Goal: Information Seeking & Learning: Find contact information

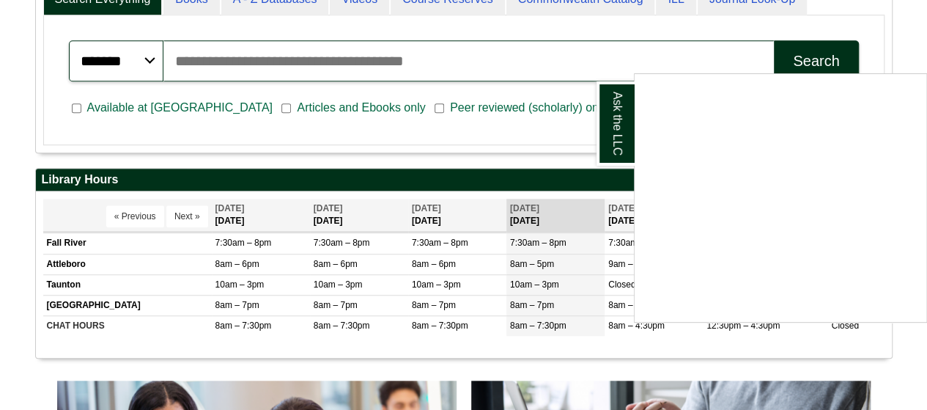
scroll to position [420, 0]
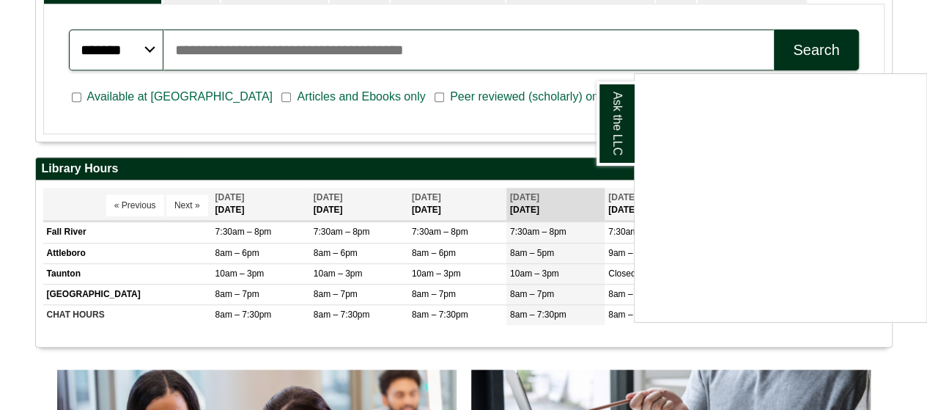
click at [63, 228] on div "Ask the LLC" at bounding box center [463, 205] width 927 height 410
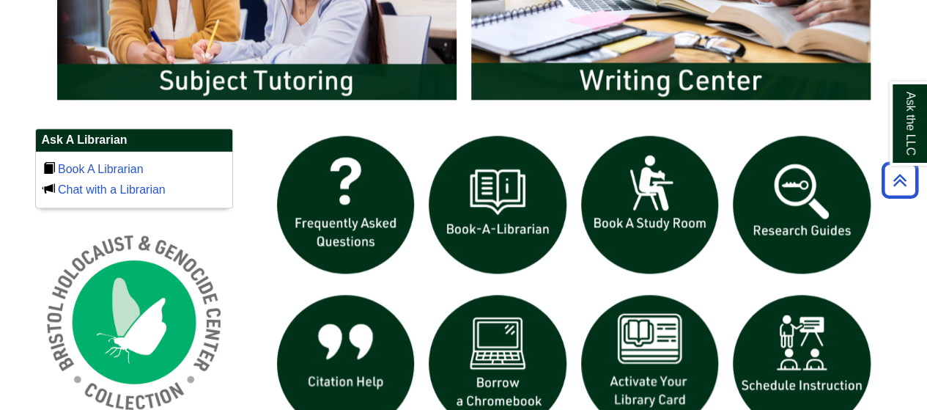
scroll to position [897, 0]
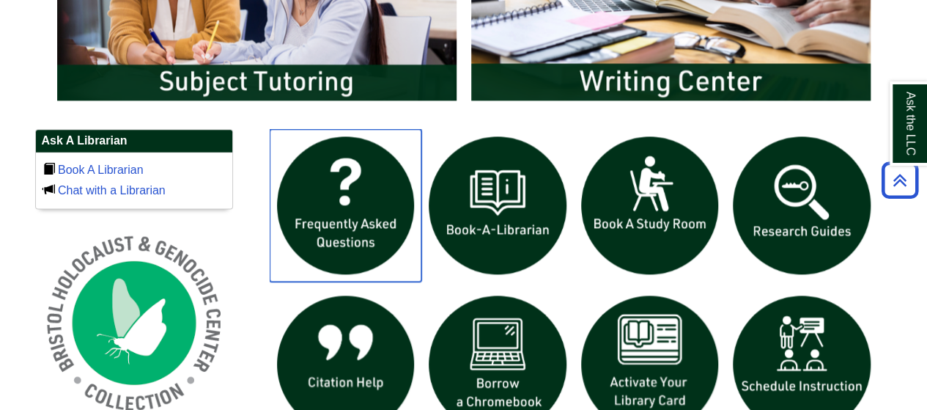
click at [356, 232] on img "slideshow" at bounding box center [346, 205] width 152 height 152
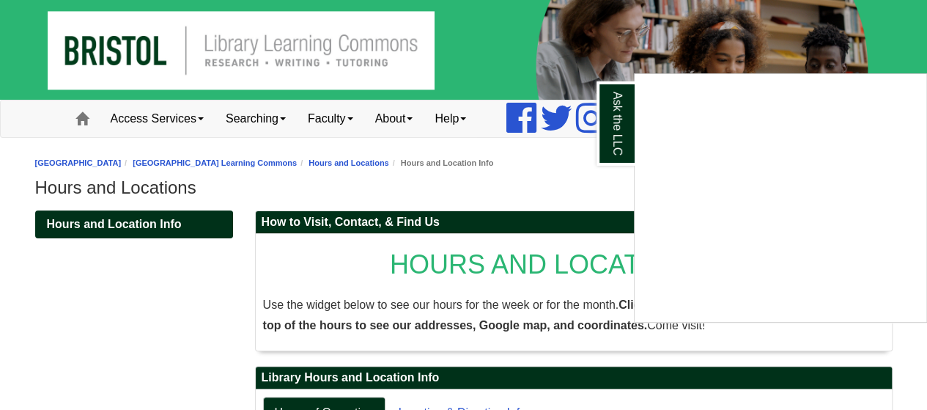
click at [431, 124] on div "Ask the LLC" at bounding box center [463, 205] width 927 height 410
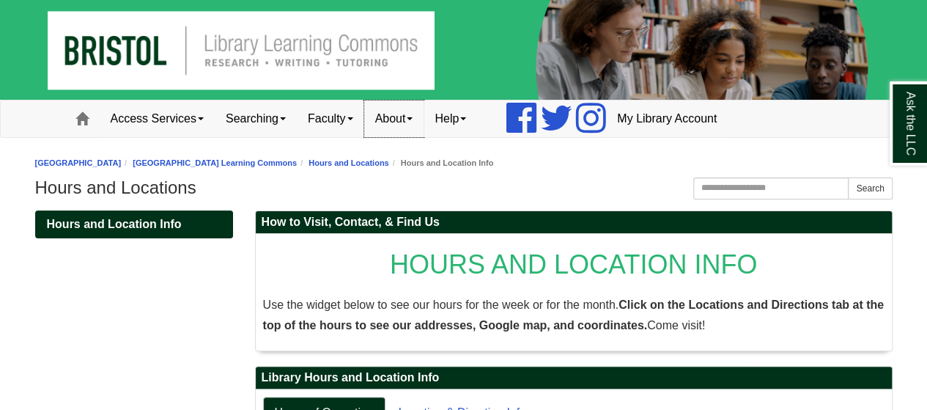
click at [422, 122] on link "About" at bounding box center [394, 118] width 60 height 37
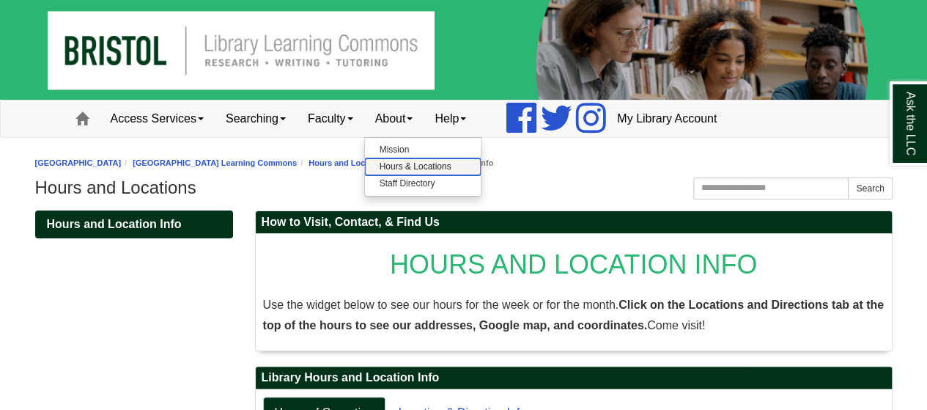
click at [419, 161] on link "Hours & Locations" at bounding box center [423, 166] width 116 height 17
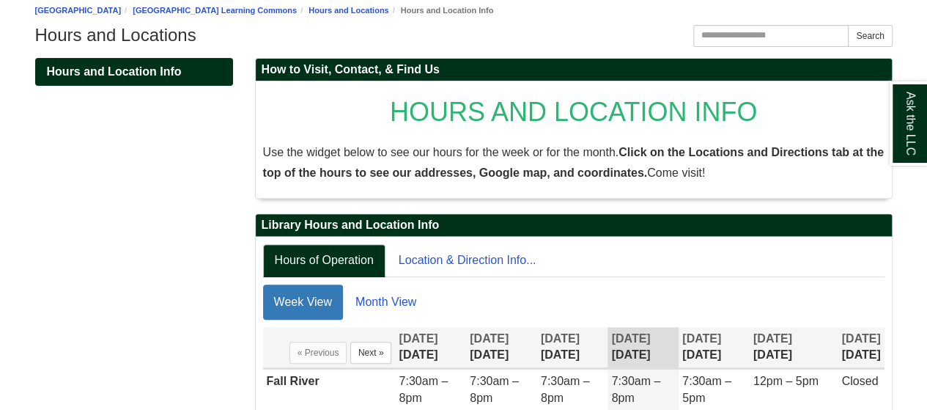
scroll to position [195, 0]
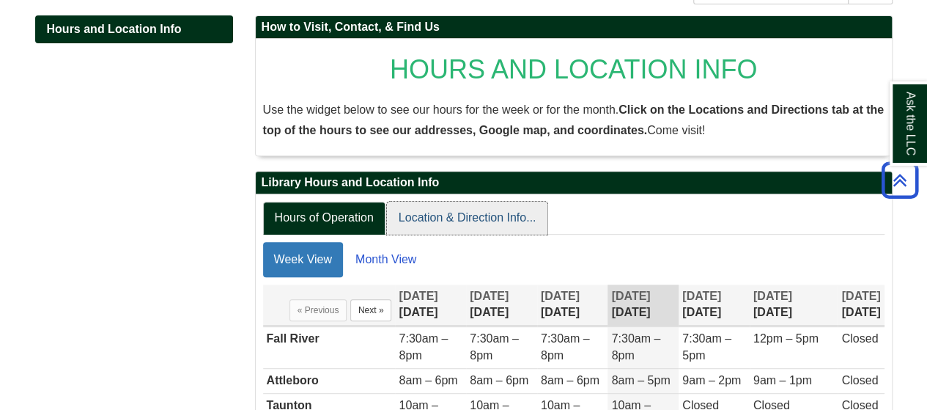
click at [434, 215] on link "Location & Direction Info..." at bounding box center [467, 218] width 161 height 33
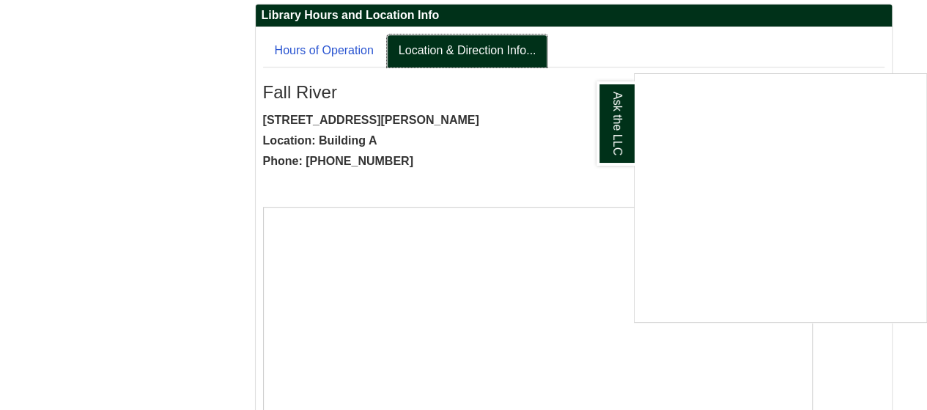
scroll to position [314, 0]
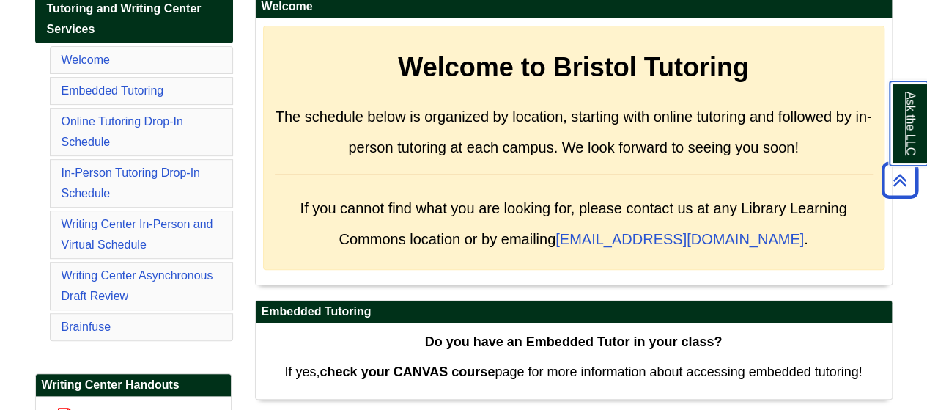
scroll to position [243, 0]
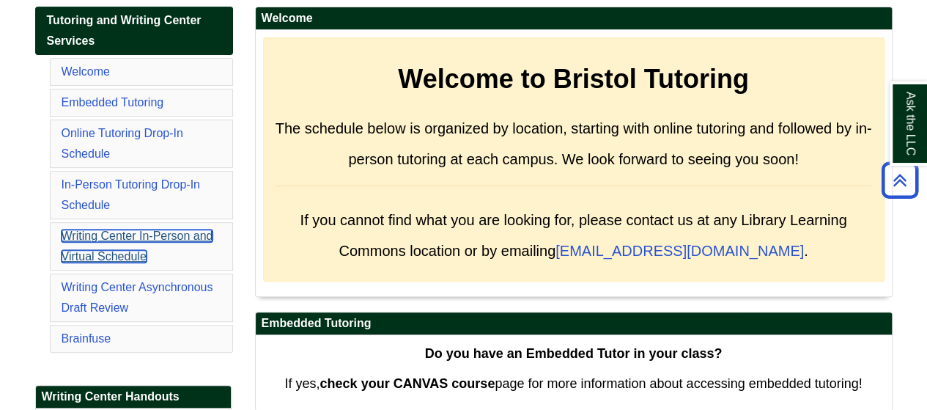
click at [122, 233] on link "Writing Center In-Person and Virtual Schedule" at bounding box center [138, 245] width 152 height 33
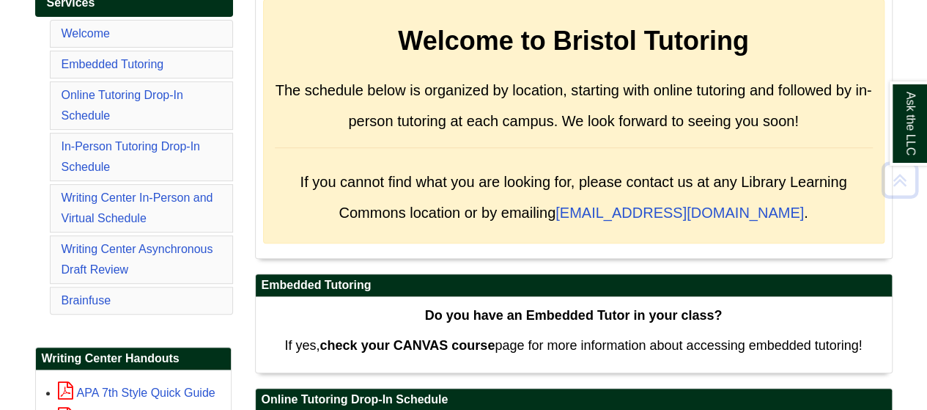
scroll to position [282, 0]
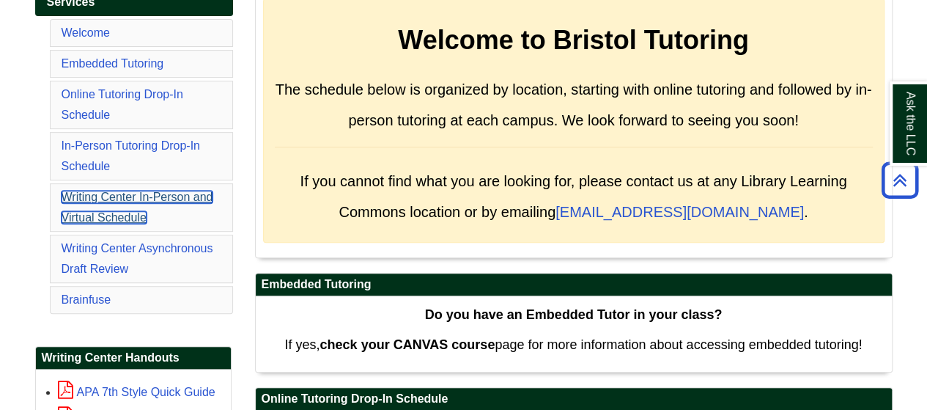
click at [114, 191] on link "Writing Center In-Person and Virtual Schedule" at bounding box center [138, 207] width 152 height 33
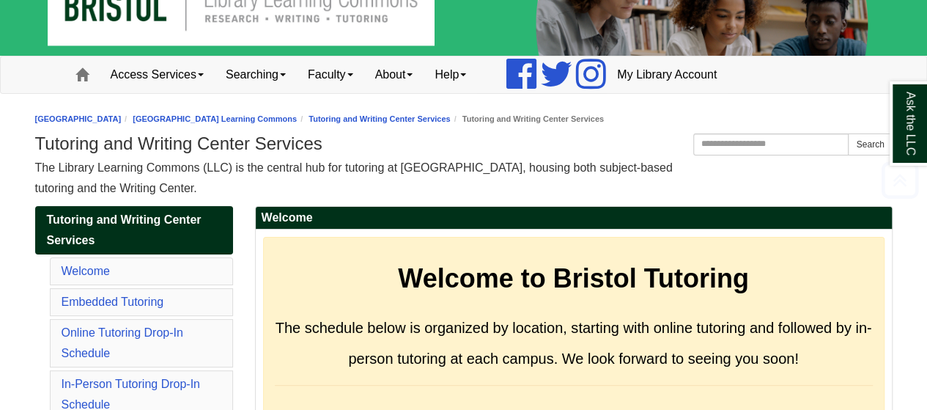
scroll to position [43, 0]
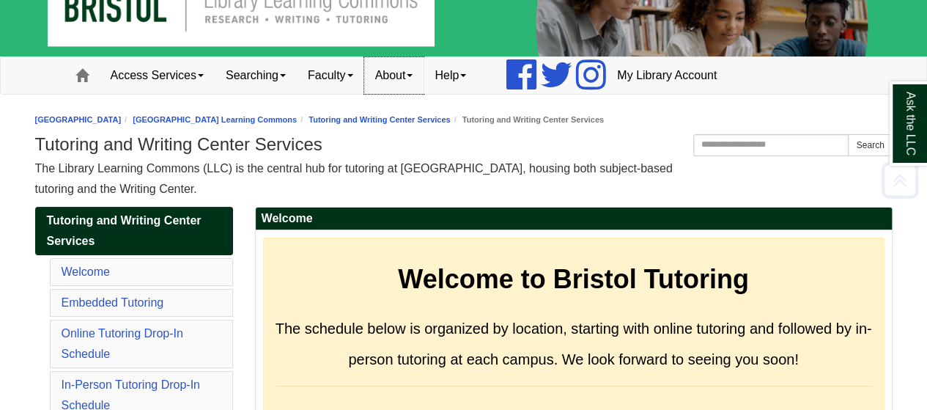
click at [413, 82] on link "About" at bounding box center [394, 75] width 60 height 37
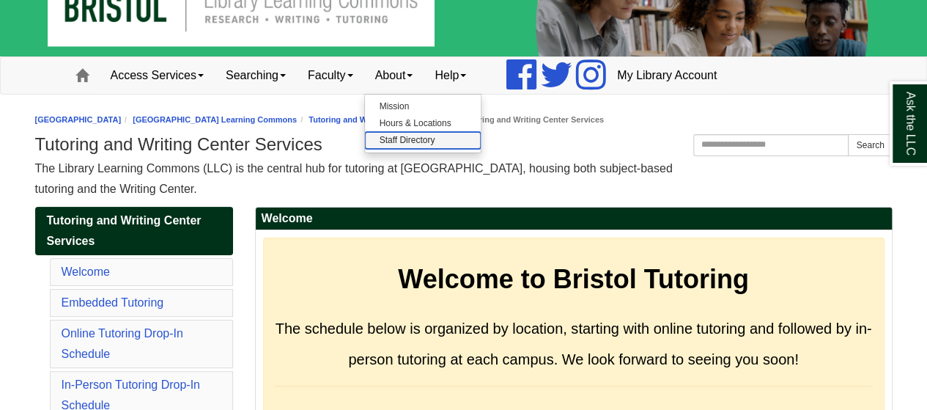
click at [432, 140] on link "Staff Directory" at bounding box center [423, 140] width 116 height 17
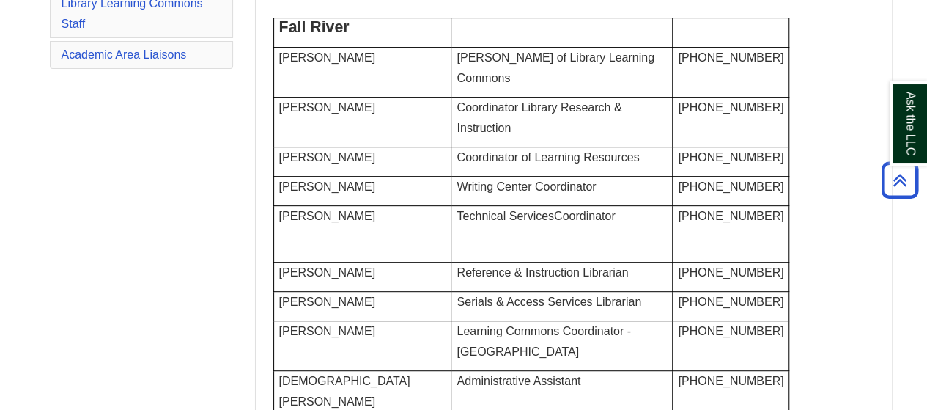
scroll to position [252, 0]
drag, startPoint x: 385, startPoint y: 207, endPoint x: 281, endPoint y: 207, distance: 104.8
click at [281, 192] on span "Tracy Furtado-Chagas" at bounding box center [327, 186] width 97 height 12
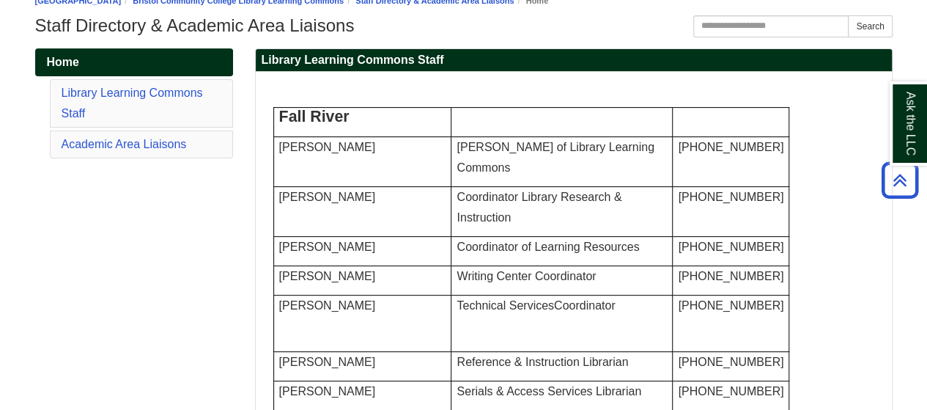
scroll to position [0, 0]
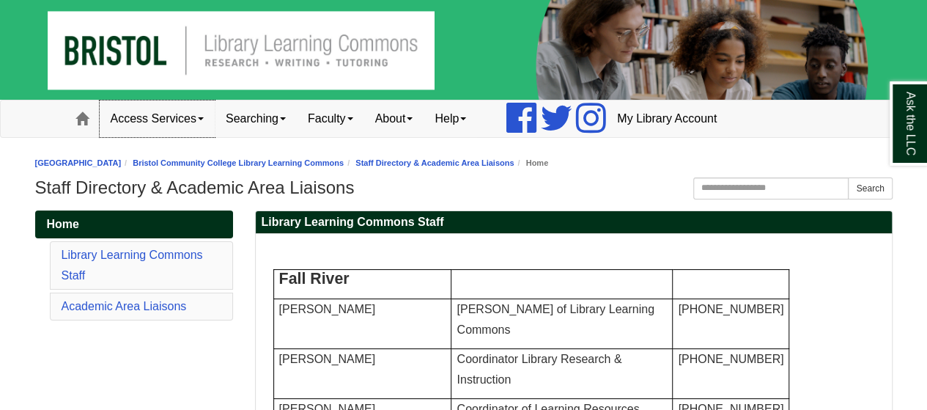
click at [190, 118] on link "Access Services" at bounding box center [157, 118] width 115 height 37
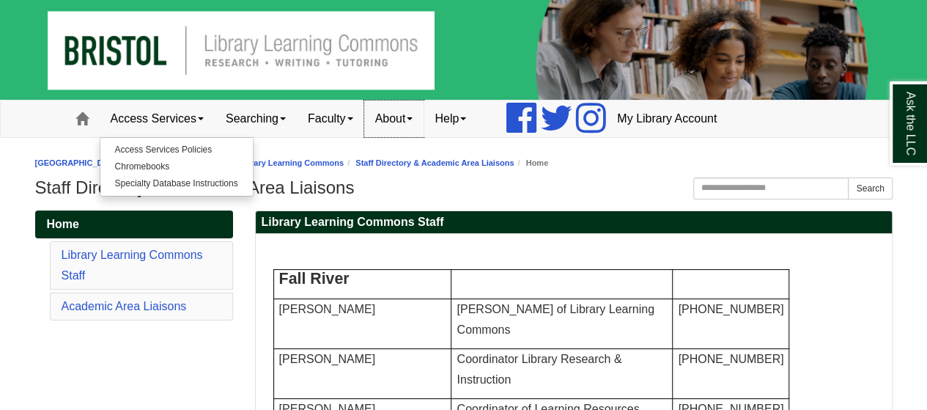
click at [410, 120] on link "About" at bounding box center [394, 118] width 60 height 37
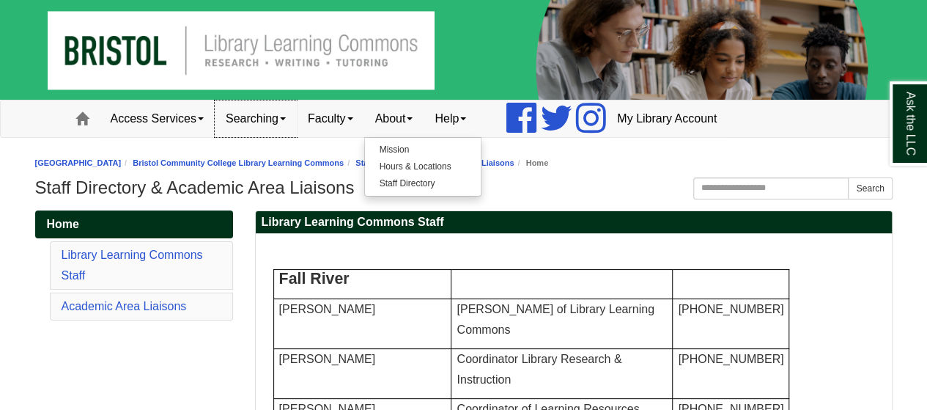
click at [255, 112] on link "Searching" at bounding box center [256, 118] width 82 height 37
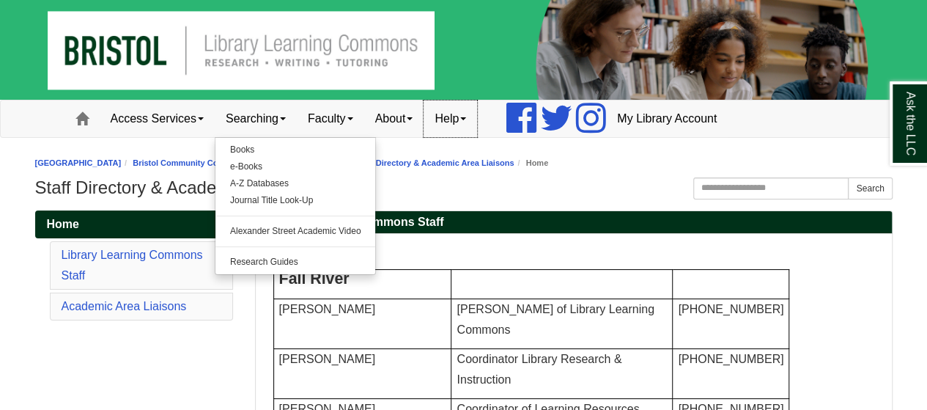
click at [468, 122] on link "Help" at bounding box center [450, 118] width 53 height 37
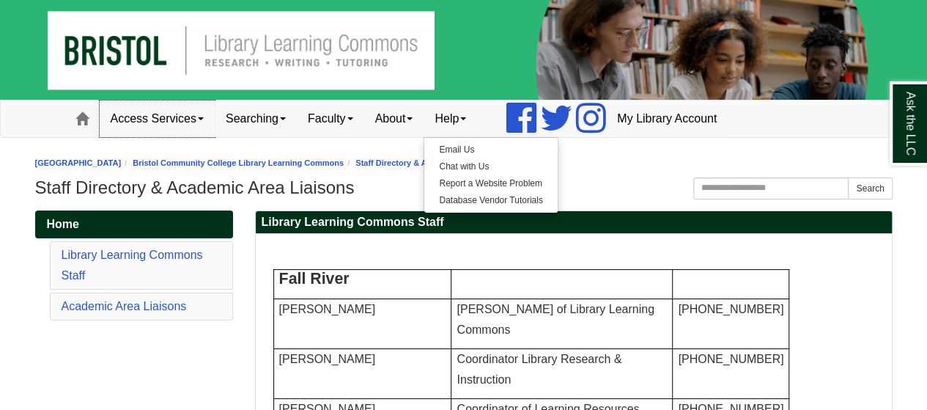
click at [142, 121] on link "Access Services" at bounding box center [157, 118] width 115 height 37
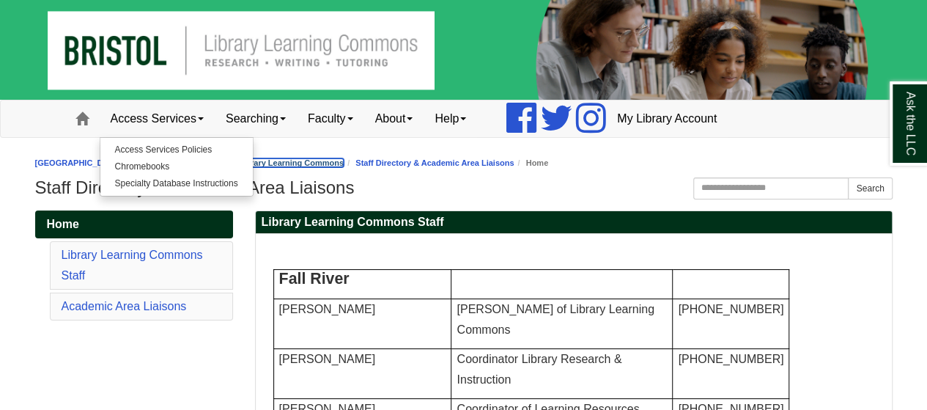
click at [336, 163] on link "[GEOGRAPHIC_DATA] Learning Commons" at bounding box center [238, 162] width 211 height 9
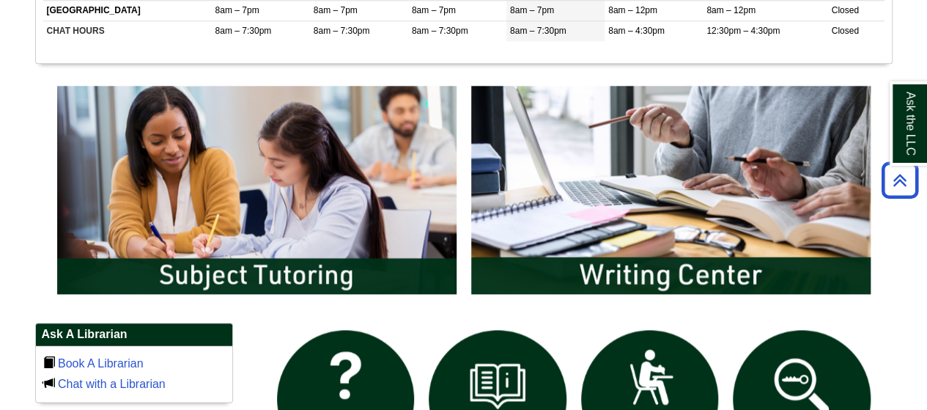
scroll to position [703, 0]
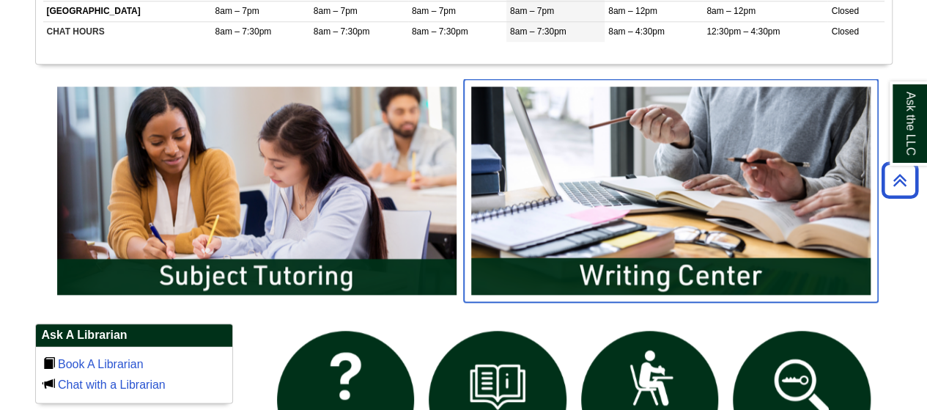
click at [608, 228] on img "slideshow" at bounding box center [671, 190] width 414 height 223
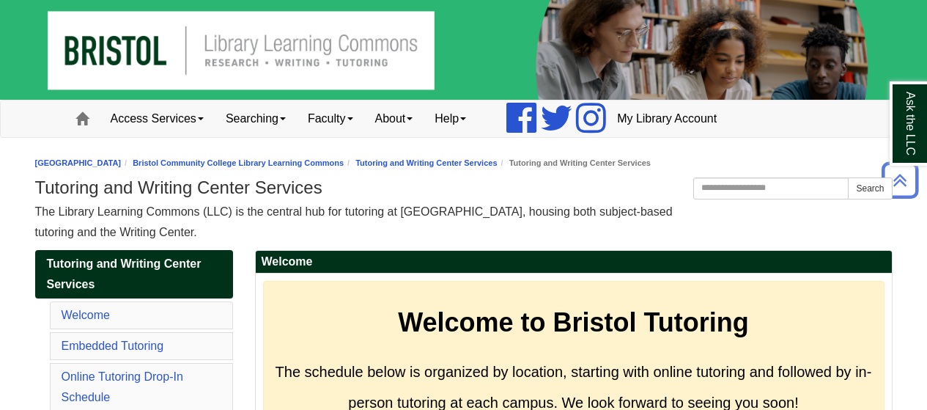
scroll to position [6525, 0]
